Goal: Transaction & Acquisition: Obtain resource

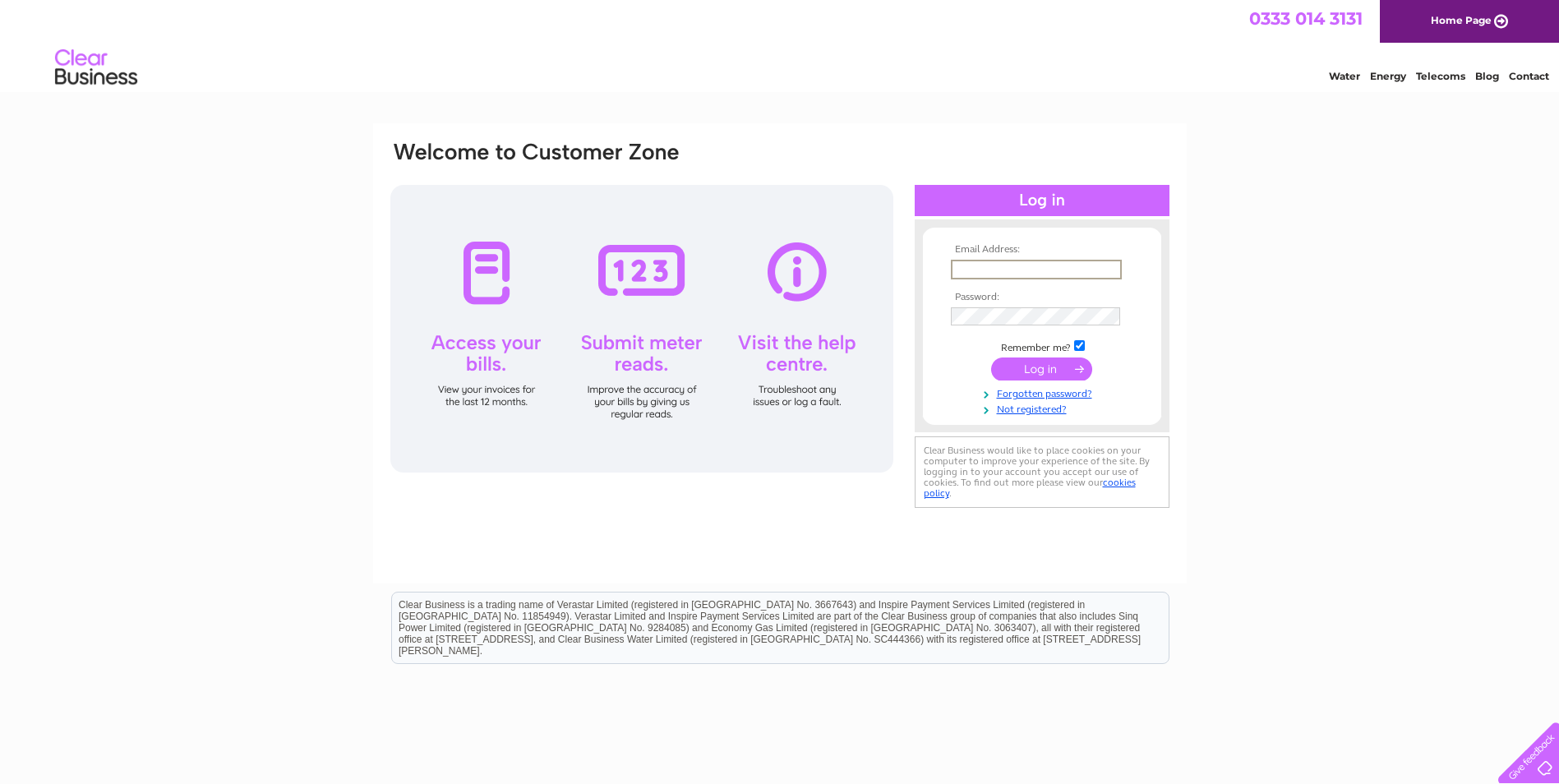
click at [989, 267] on input "text" at bounding box center [1036, 270] width 171 height 20
paste input "mellorsofalmondbury@gmail.com"
type input "mellorsofalmondbury@gmail.com"
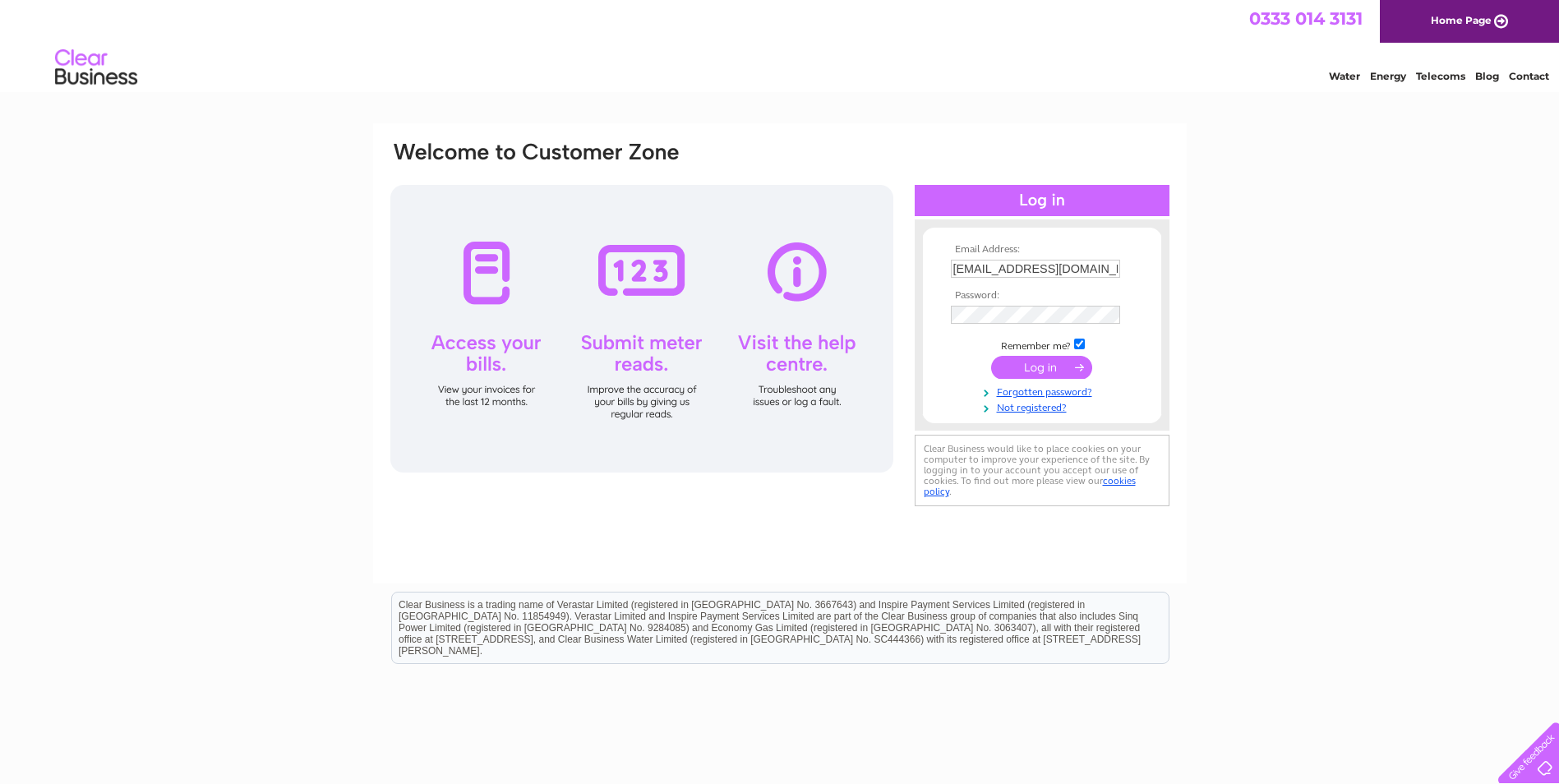
click at [1044, 369] on input "submit" at bounding box center [1042, 368] width 101 height 23
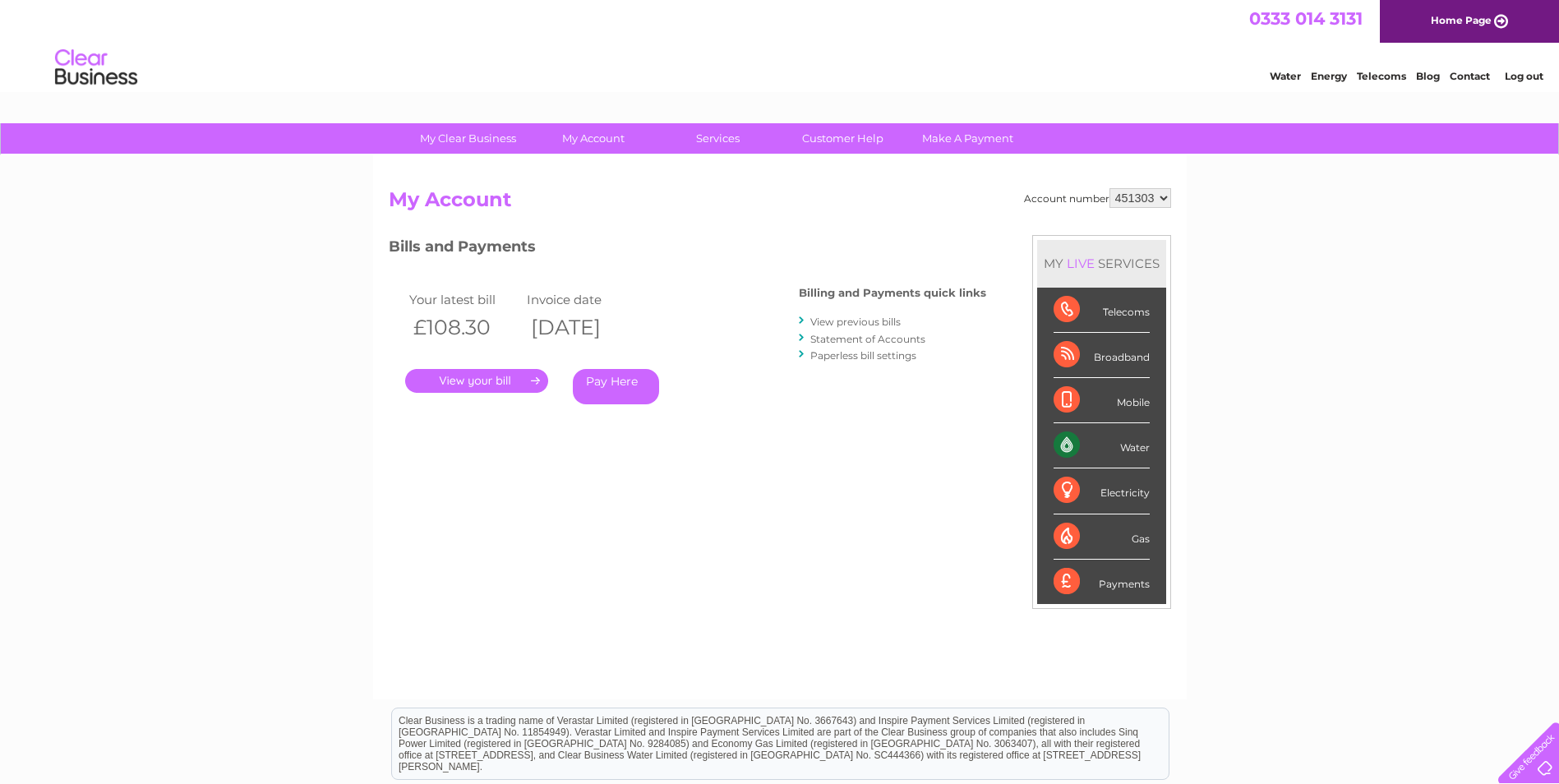
click at [442, 380] on link "." at bounding box center [476, 380] width 143 height 24
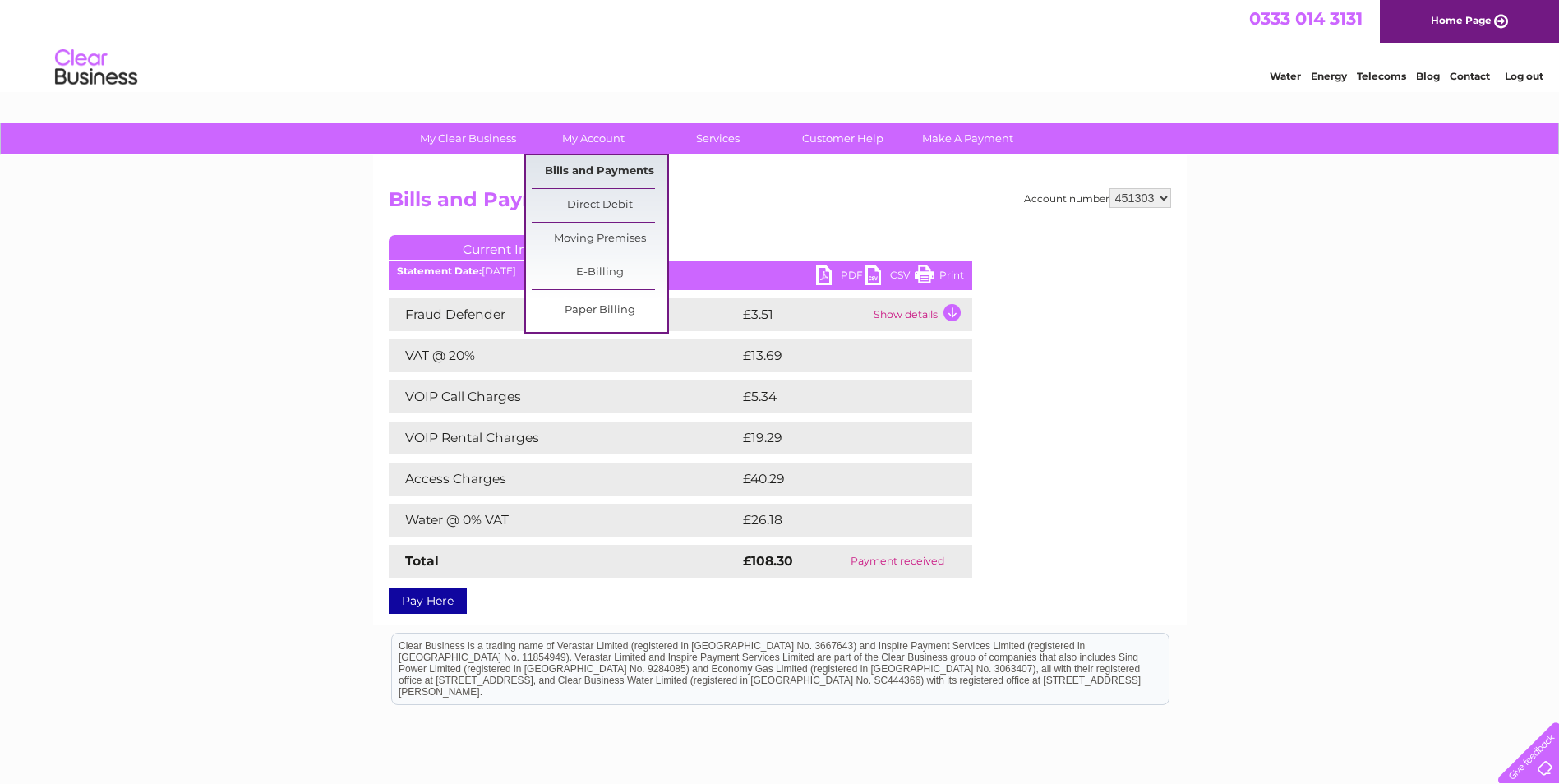
click at [598, 163] on link "Bills and Payments" at bounding box center [600, 171] width 135 height 33
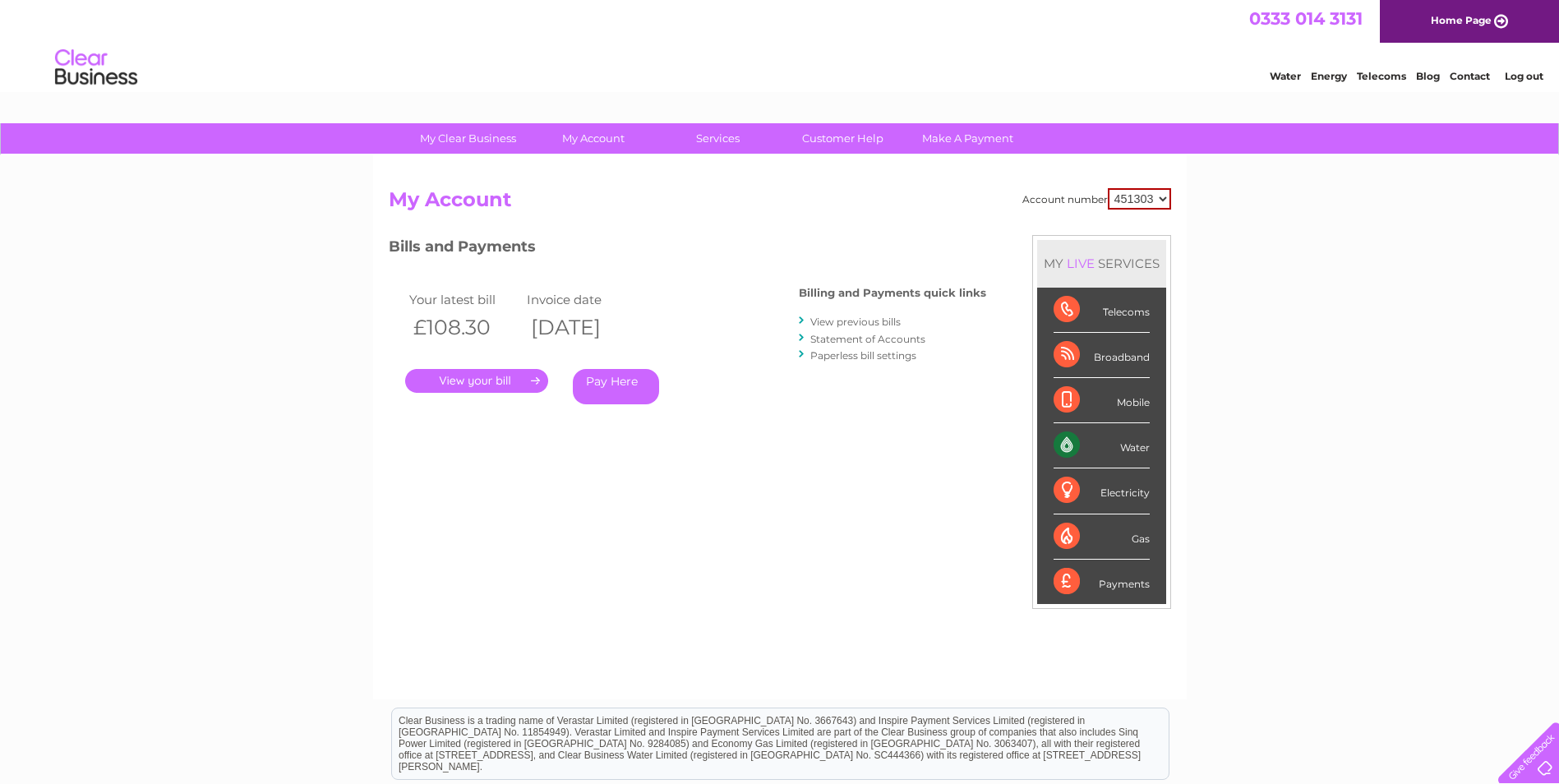
click at [845, 322] on link "View previous bills" at bounding box center [856, 322] width 91 height 12
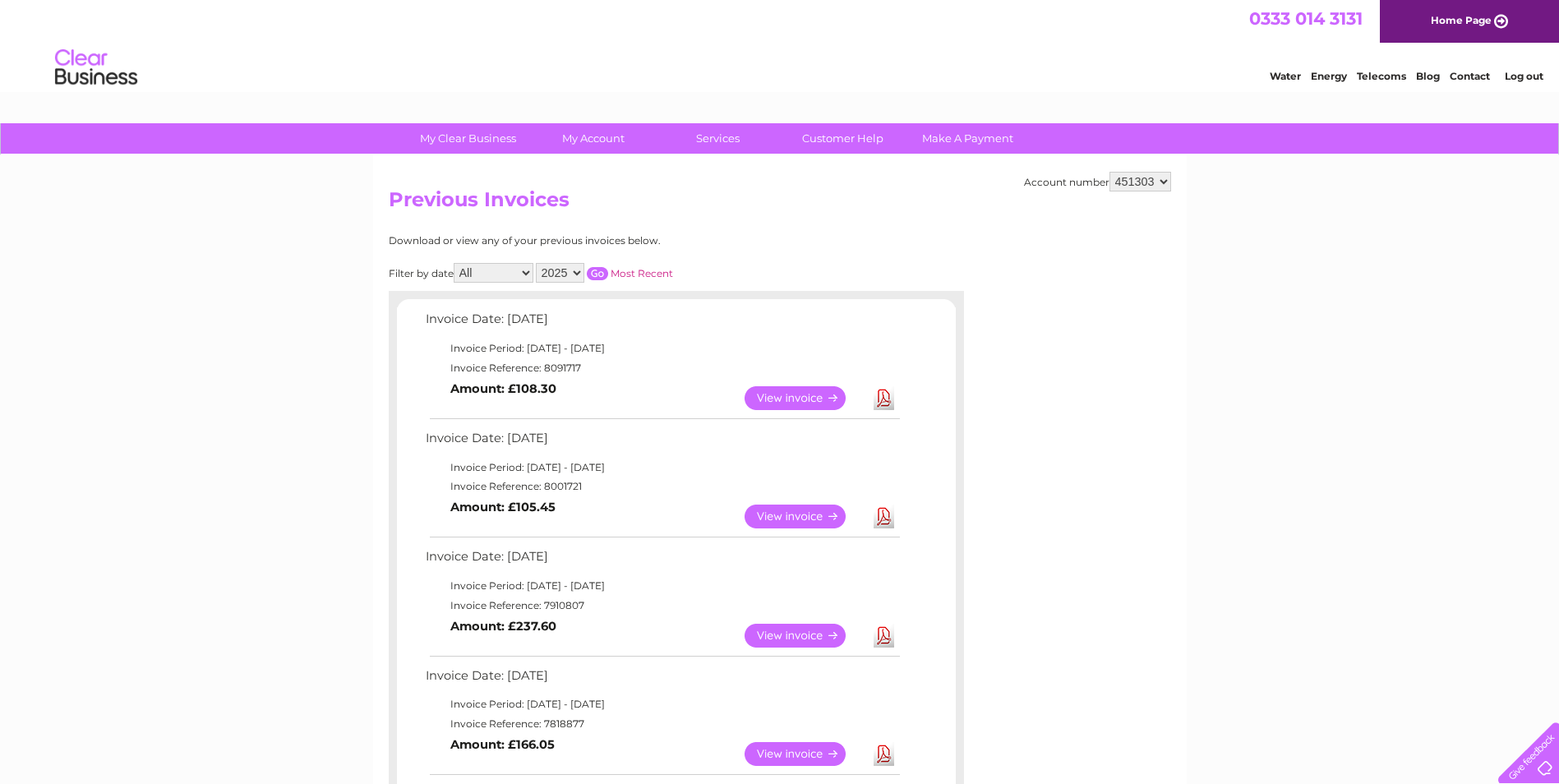
click at [801, 631] on link "View" at bounding box center [805, 635] width 120 height 24
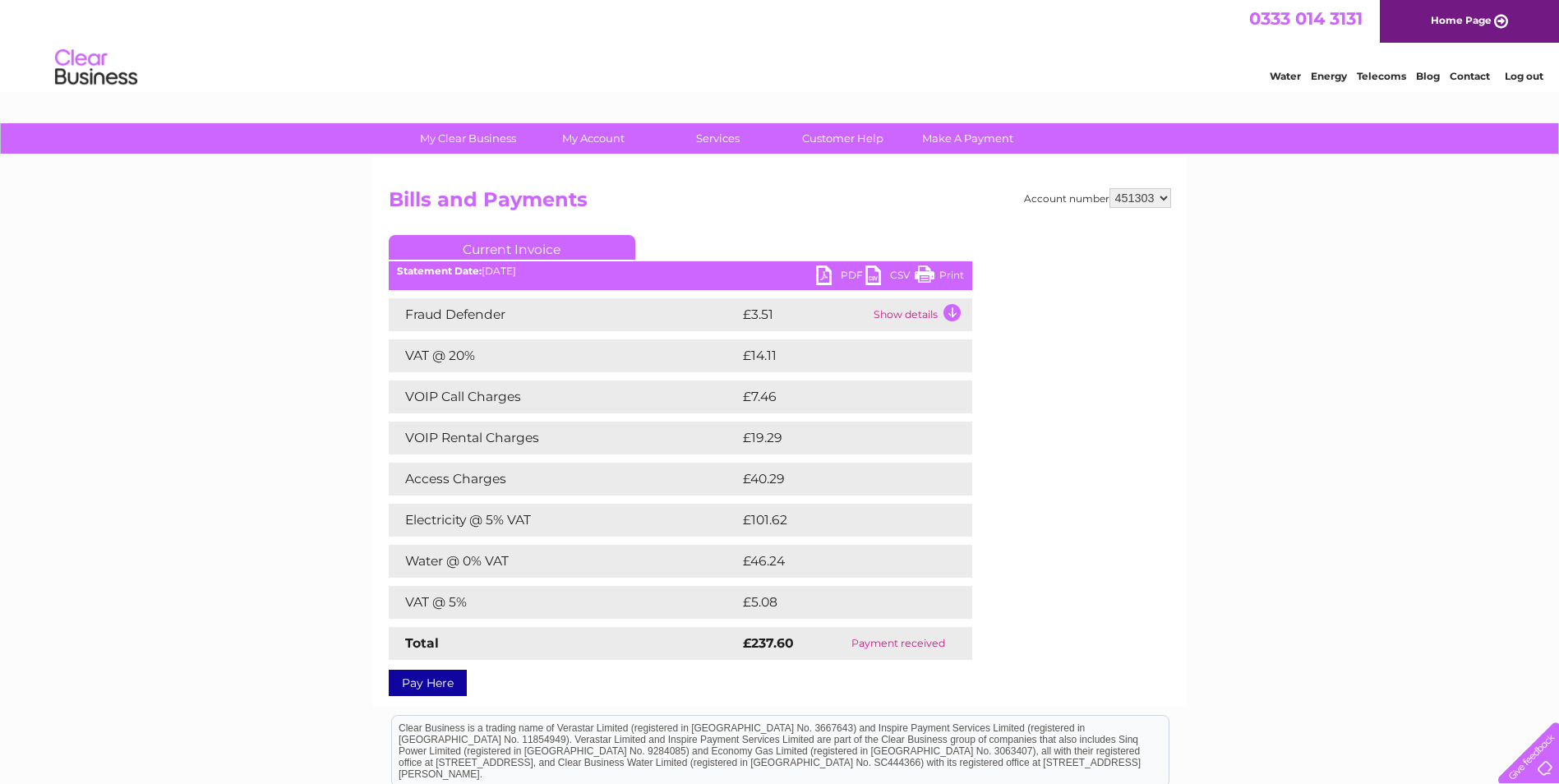
click at [825, 274] on link "PDF" at bounding box center [841, 277] width 49 height 24
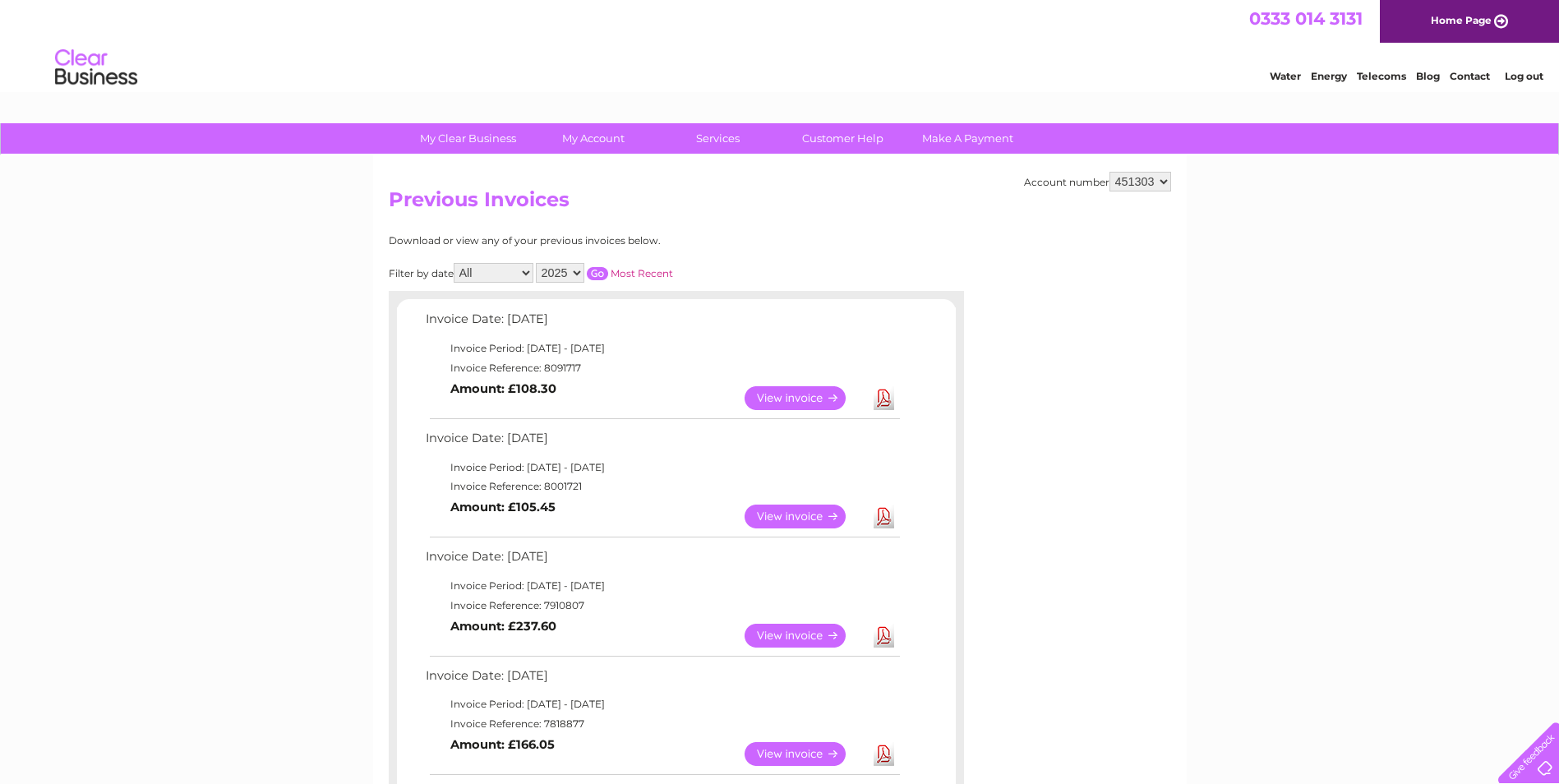
click at [798, 520] on link "View" at bounding box center [805, 516] width 120 height 24
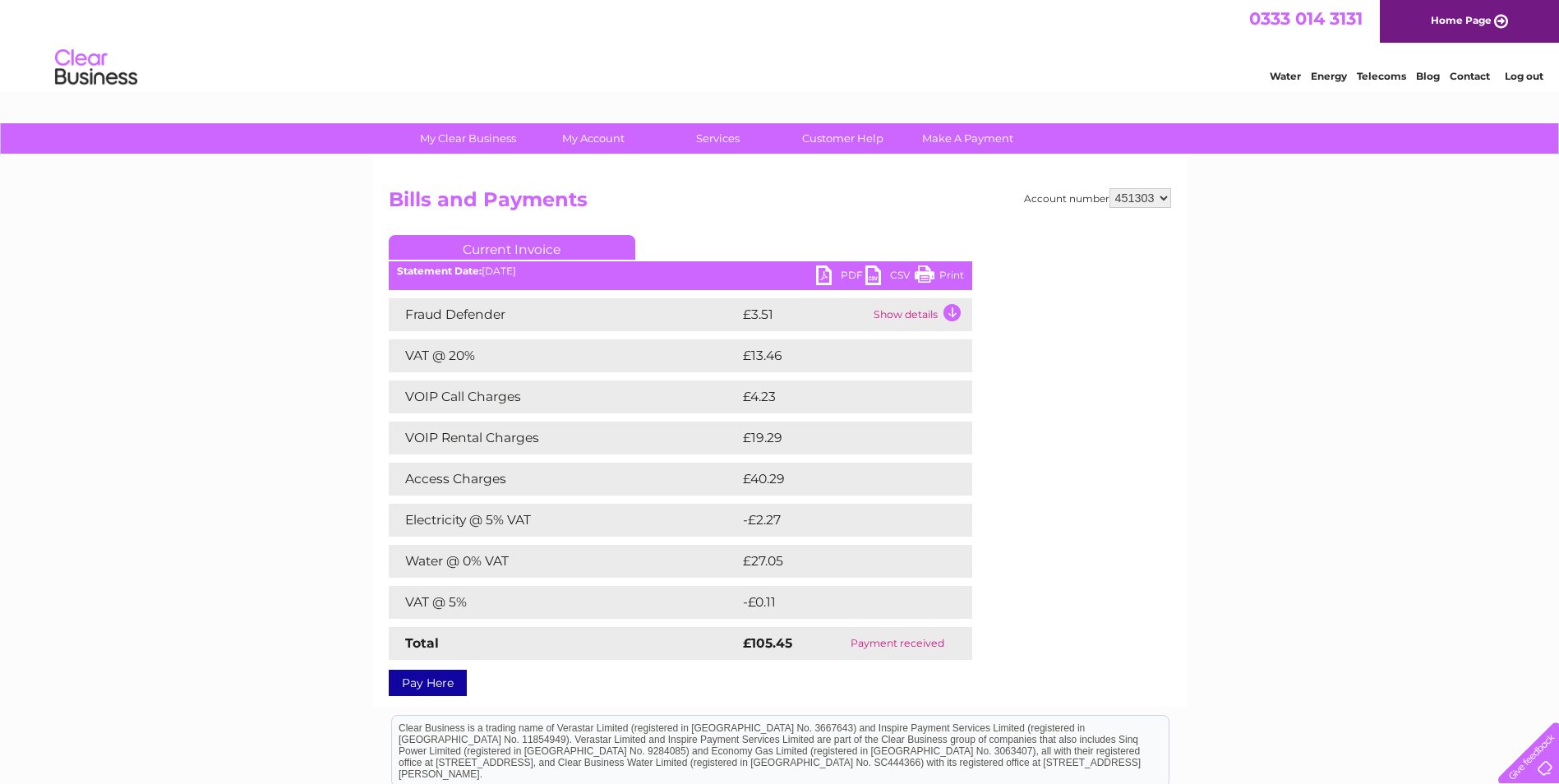
click at [826, 275] on link "PDF" at bounding box center [841, 277] width 49 height 24
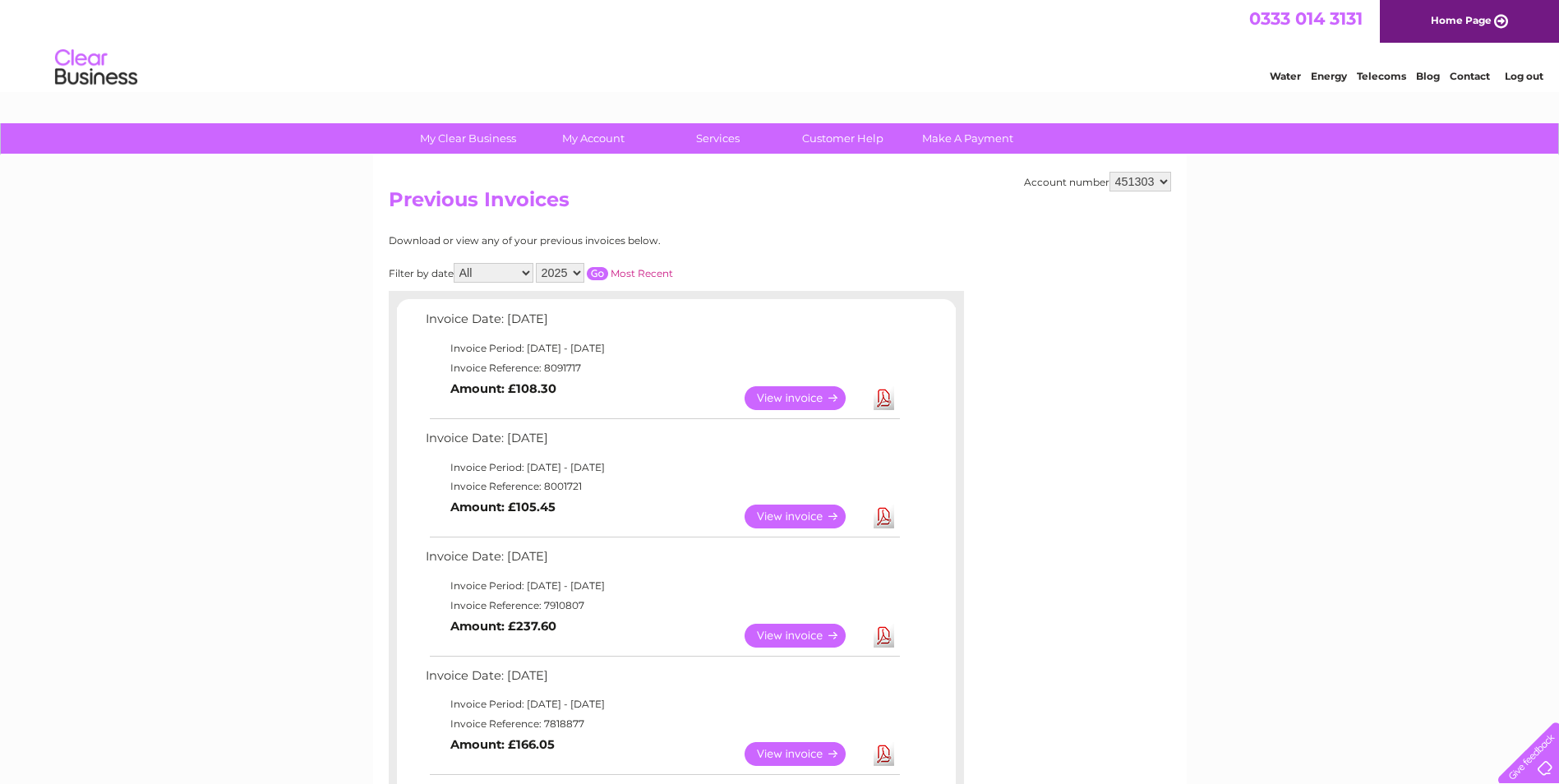
click at [878, 397] on link "Download" at bounding box center [883, 397] width 21 height 24
click at [1521, 84] on li "Log out" at bounding box center [1525, 76] width 49 height 21
click at [1530, 77] on link "Log out" at bounding box center [1524, 76] width 39 height 12
